Goal: Transaction & Acquisition: Purchase product/service

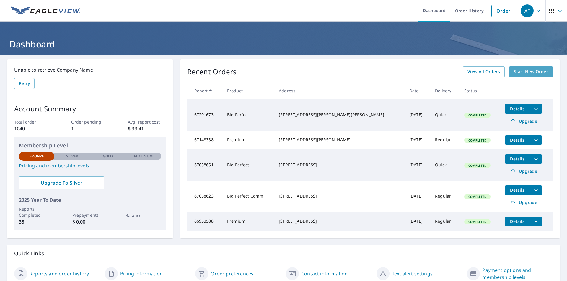
click at [524, 71] on span "Start New Order" at bounding box center [531, 71] width 34 height 7
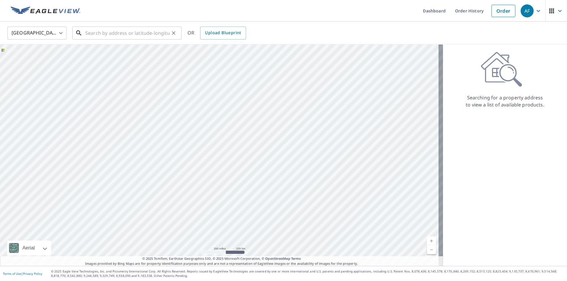
click at [106, 38] on input "text" at bounding box center [127, 33] width 84 height 17
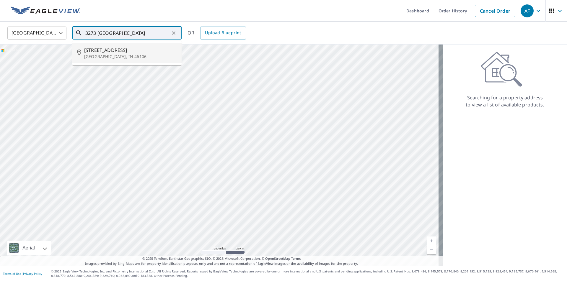
click at [111, 52] on span "[STREET_ADDRESS]" at bounding box center [130, 50] width 93 height 7
type input "[STREET_ADDRESS]"
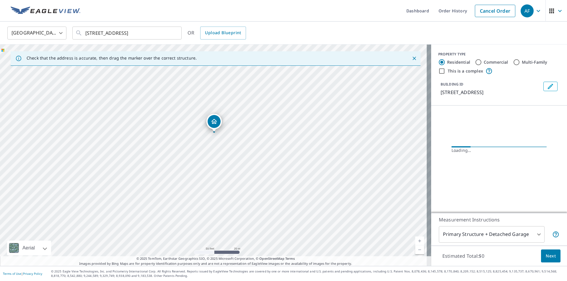
drag, startPoint x: 138, startPoint y: 150, endPoint x: 263, endPoint y: 157, distance: 125.4
click at [263, 157] on div "[STREET_ADDRESS]" at bounding box center [215, 156] width 431 height 222
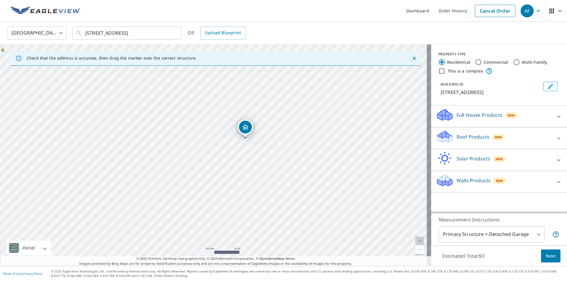
drag, startPoint x: 189, startPoint y: 161, endPoint x: 273, endPoint y: 146, distance: 85.8
click at [273, 146] on div "[STREET_ADDRESS]" at bounding box center [215, 156] width 431 height 222
click at [551, 143] on div at bounding box center [558, 138] width 14 height 14
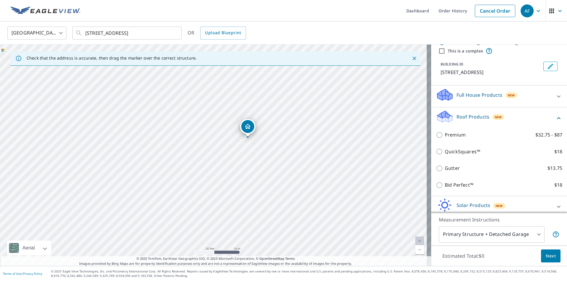
scroll to position [54, 0]
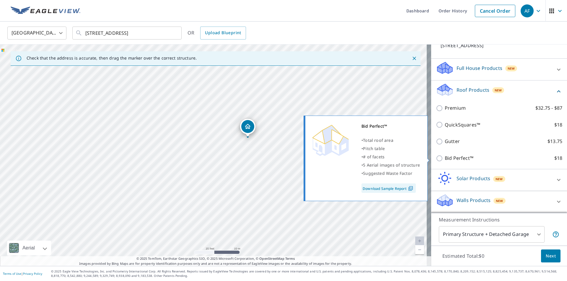
click at [436, 159] on input "Bid Perfect™ $18" at bounding box center [440, 158] width 9 height 7
checkbox input "true"
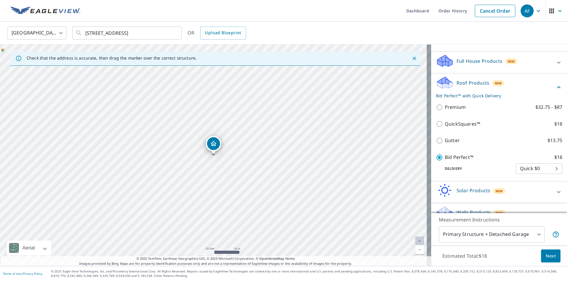
click at [512, 236] on body "AF AF Dashboard Order History Cancel Order AF [GEOGRAPHIC_DATA] [GEOGRAPHIC_DAT…" at bounding box center [283, 140] width 567 height 281
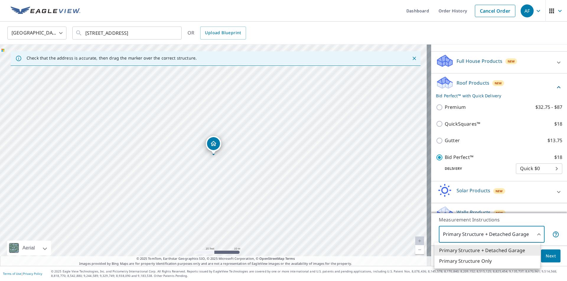
click at [504, 262] on li "Primary Structure Only" at bounding box center [487, 261] width 106 height 11
type input "2"
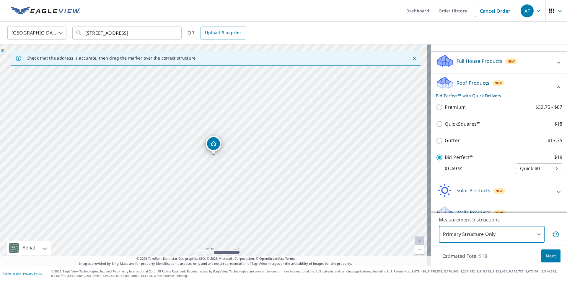
click at [545, 256] on span "Next" at bounding box center [550, 256] width 10 height 7
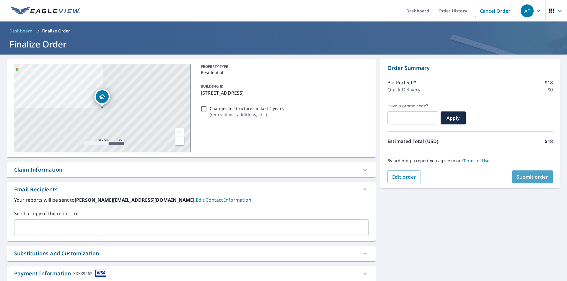
click at [530, 178] on span "Submit order" at bounding box center [532, 177] width 32 height 6
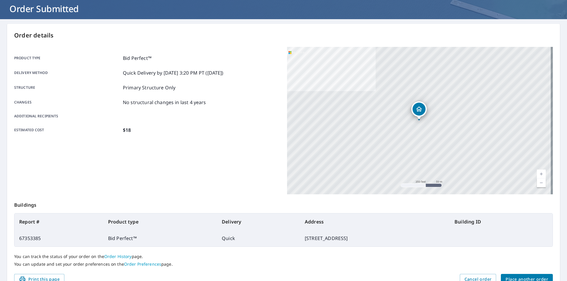
scroll to position [7, 0]
